Goal: Information Seeking & Learning: Learn about a topic

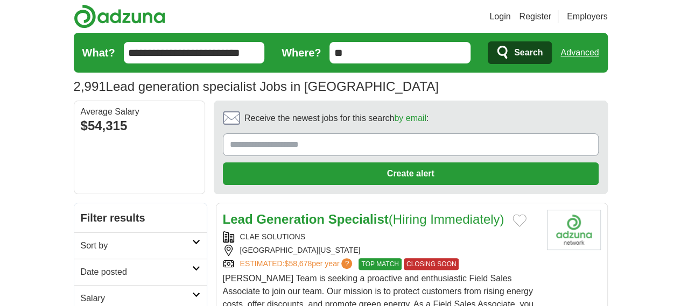
click at [81, 266] on h2 "Date posted" at bounding box center [136, 272] width 111 height 13
click at [81, 292] on link "Last 24 hours" at bounding box center [141, 298] width 120 height 13
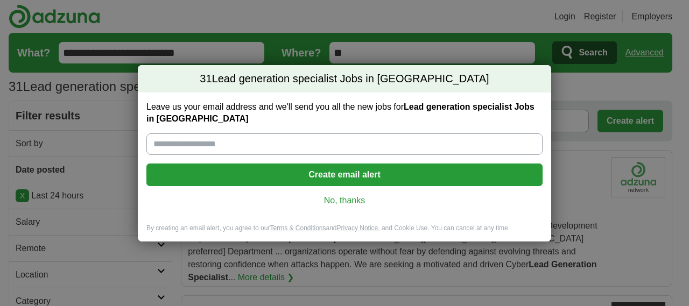
click at [336, 199] on link "No, thanks" at bounding box center [344, 201] width 379 height 12
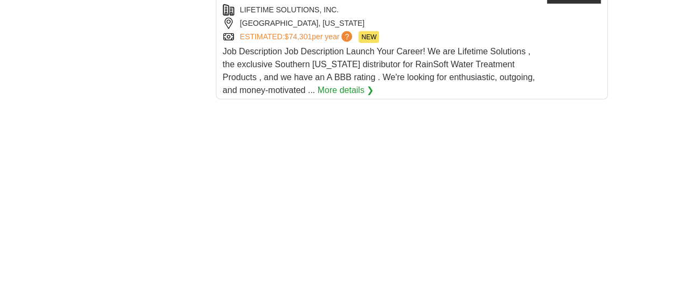
scroll to position [1612, 0]
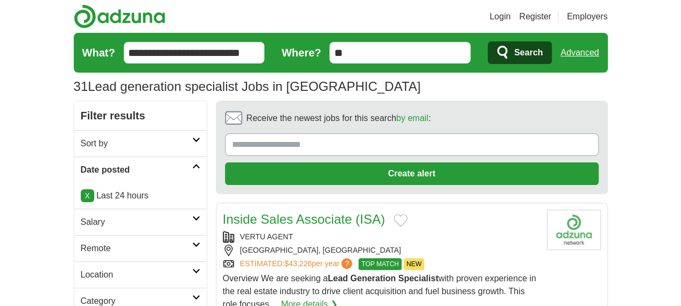
click at [81, 193] on link "X" at bounding box center [87, 195] width 13 height 13
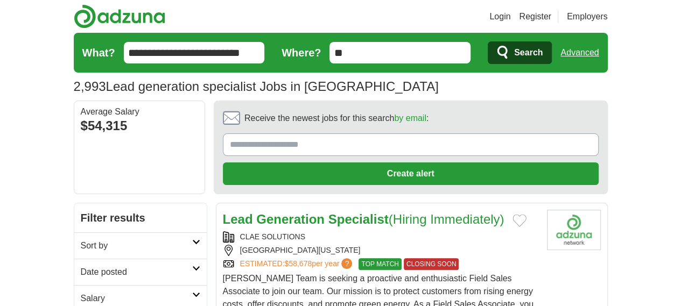
click at [81, 266] on h2 "Date posted" at bounding box center [136, 272] width 111 height 13
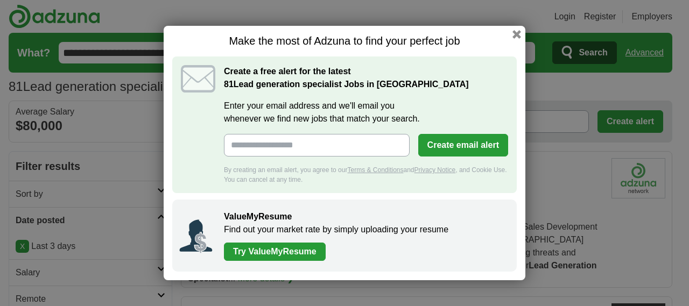
drag, startPoint x: 496, startPoint y: 18, endPoint x: 505, endPoint y: 20, distance: 8.9
click at [496, 18] on div "Make the most of Adzuna to find your perfect job Create a free alert for the la…" at bounding box center [345, 153] width 362 height 276
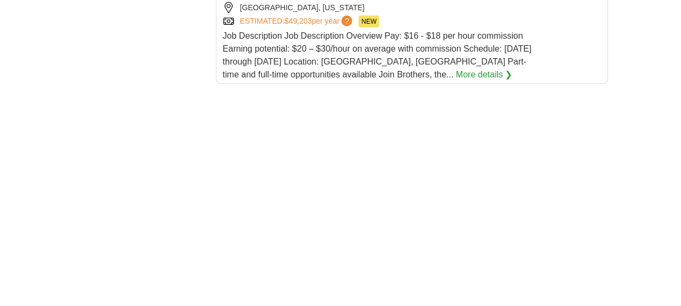
scroll to position [1598, 0]
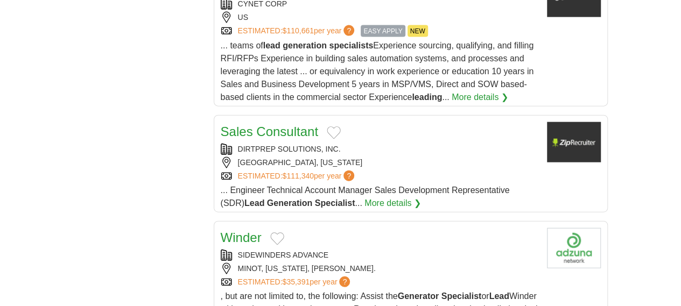
scroll to position [1291, 0]
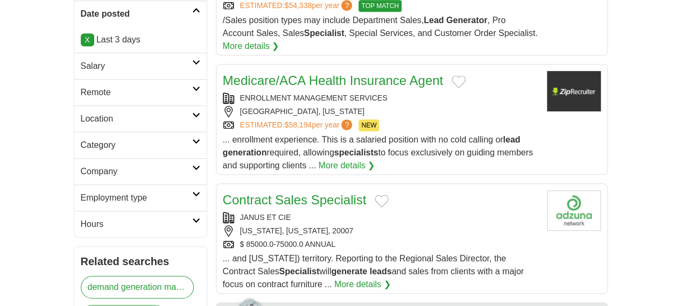
scroll to position [314, 0]
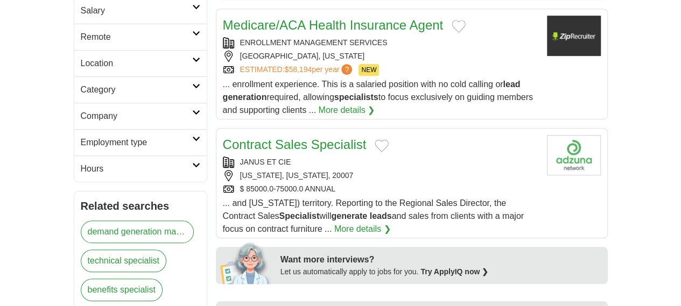
drag, startPoint x: 689, startPoint y: 73, endPoint x: 685, endPoint y: 163, distance: 89.4
click at [680, 163] on html "Login Register Employers 81 Lead generation specialist Jobs in [GEOGRAPHIC_DATA…" at bounding box center [340, 243] width 681 height 1115
click at [601, 254] on div "Want more interviews?" at bounding box center [440, 260] width 321 height 13
